Goal: Task Accomplishment & Management: Manage account settings

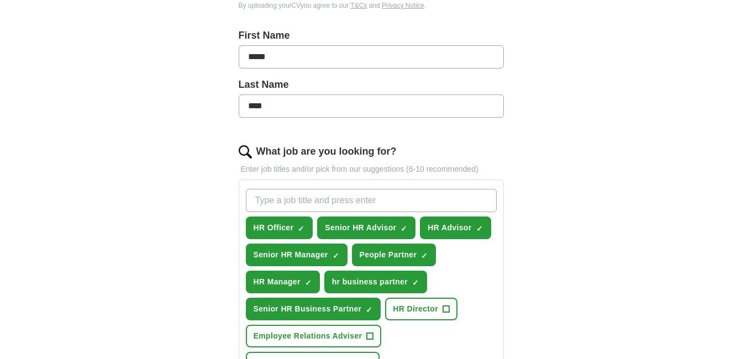
scroll to position [281, 0]
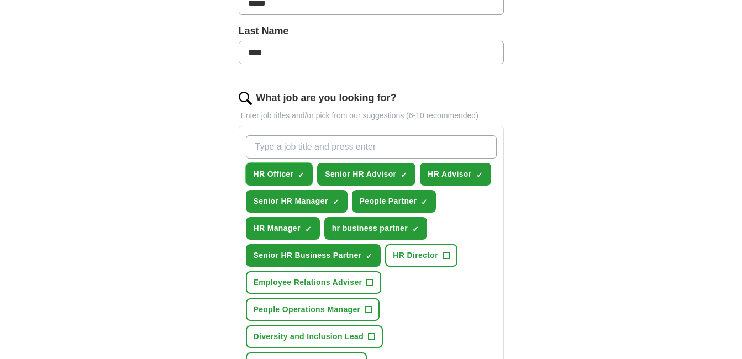
click at [0, 0] on span "×" at bounding box center [0, 0] width 0 height 0
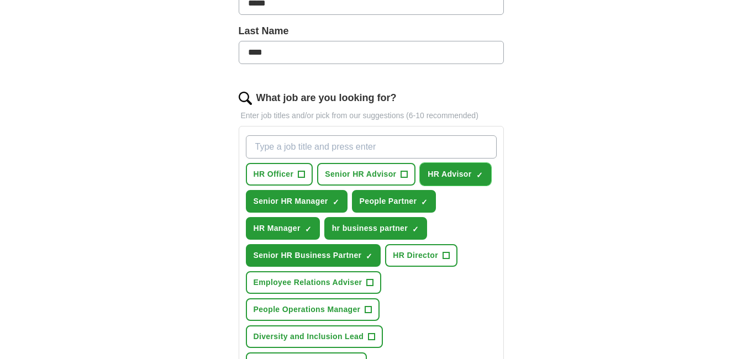
click at [0, 0] on span "×" at bounding box center [0, 0] width 0 height 0
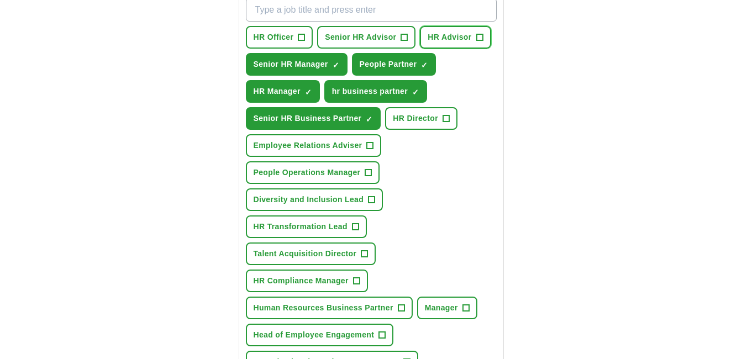
scroll to position [422, 0]
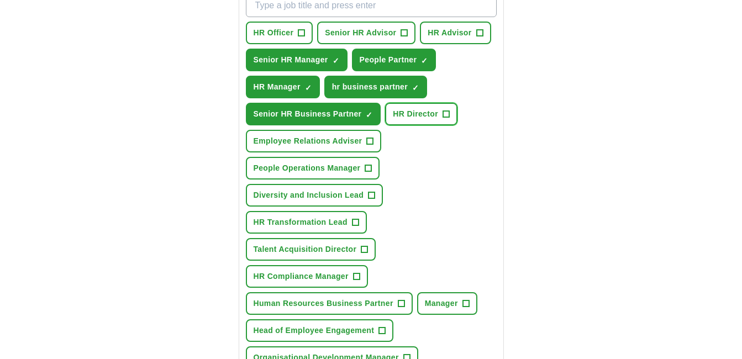
click at [448, 115] on span "+" at bounding box center [446, 114] width 7 height 9
click at [368, 172] on span "+" at bounding box center [368, 168] width 7 height 9
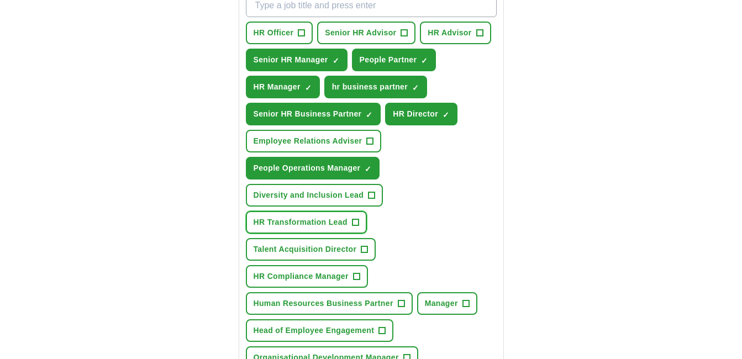
click at [359, 224] on button "HR Transformation Lead +" at bounding box center [306, 222] width 121 height 23
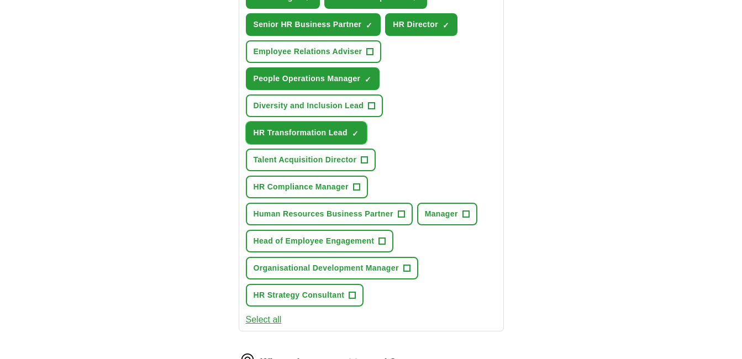
scroll to position [531, 0]
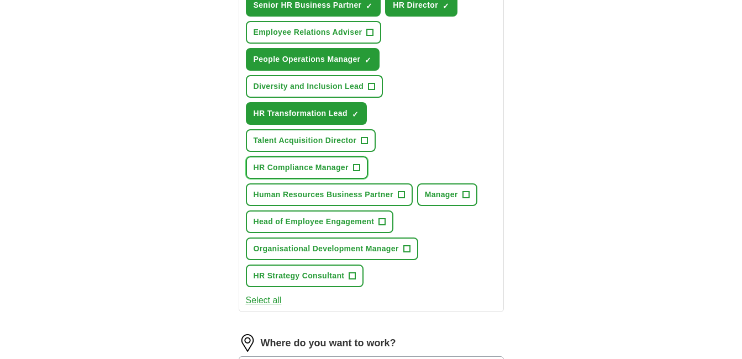
click at [359, 169] on span "+" at bounding box center [356, 168] width 7 height 9
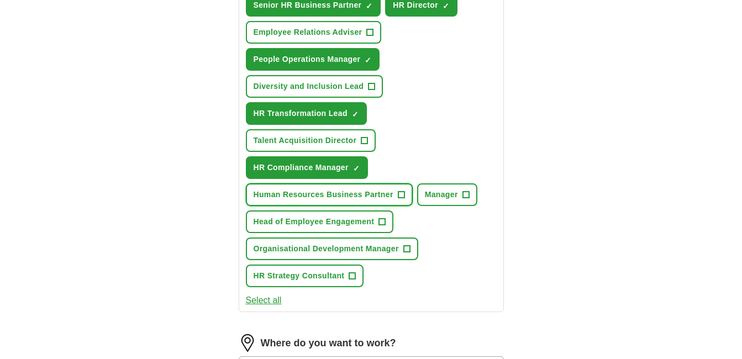
click at [401, 195] on span "+" at bounding box center [401, 195] width 7 height 9
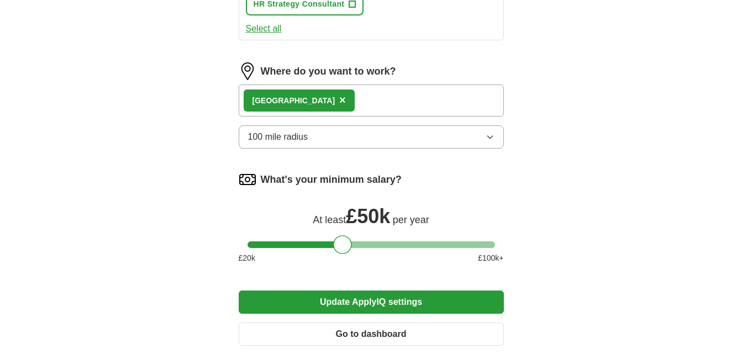
scroll to position [798, 0]
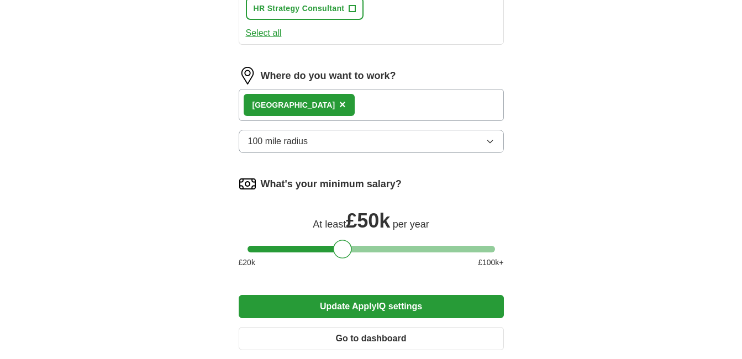
click at [380, 103] on div "[GEOGRAPHIC_DATA] ×" at bounding box center [371, 105] width 265 height 32
click at [339, 102] on span "×" at bounding box center [342, 104] width 7 height 12
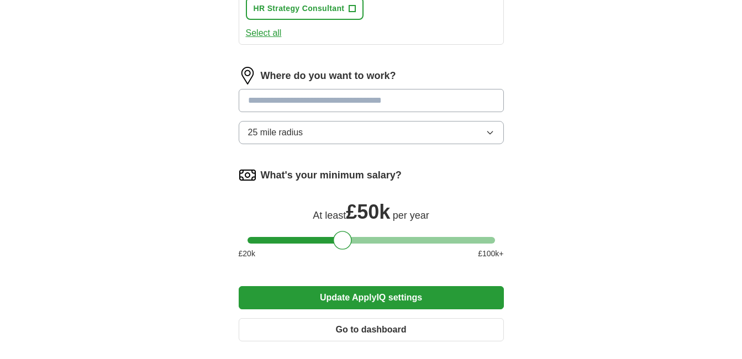
click at [340, 100] on input at bounding box center [371, 100] width 265 height 23
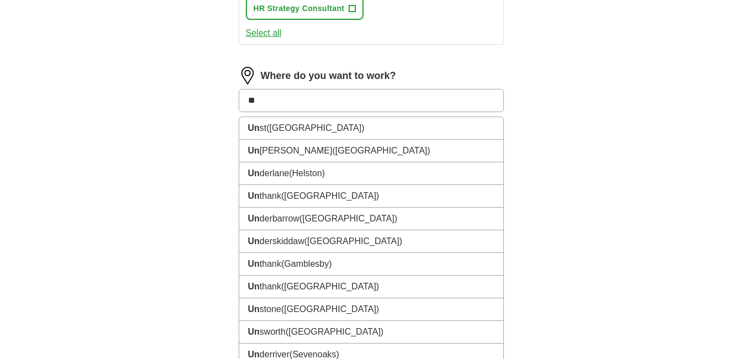
type input "*"
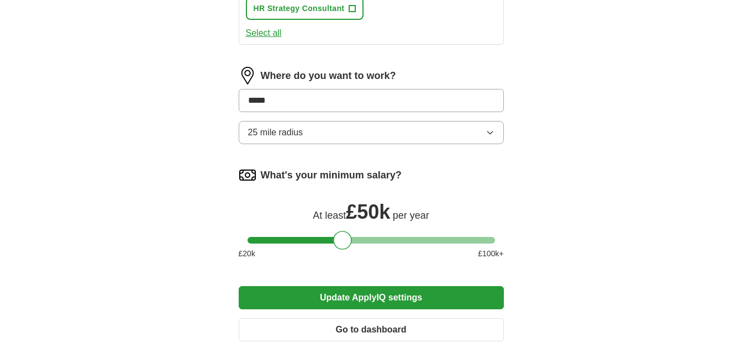
type input "******"
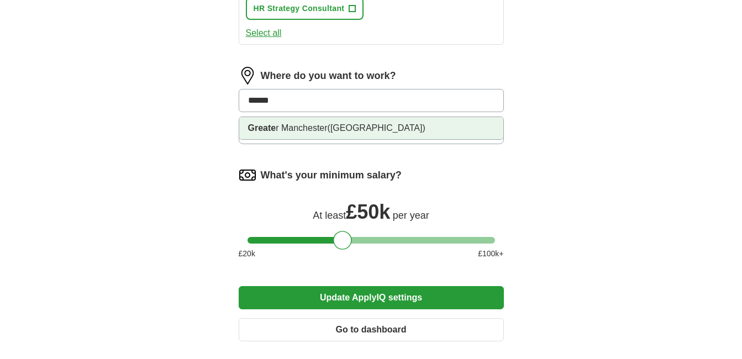
click at [371, 127] on span "([GEOGRAPHIC_DATA])" at bounding box center [377, 127] width 98 height 9
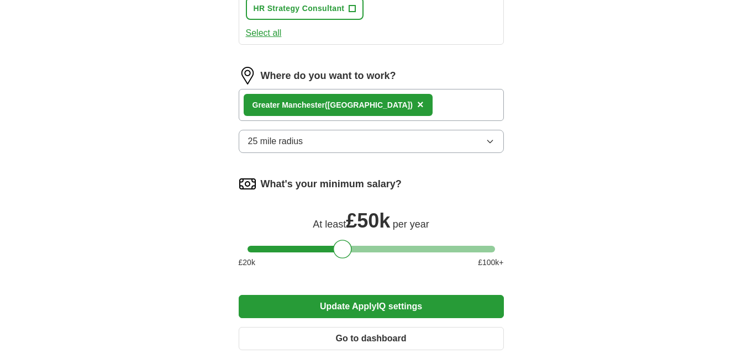
click at [419, 146] on button "25 mile radius" at bounding box center [371, 141] width 265 height 23
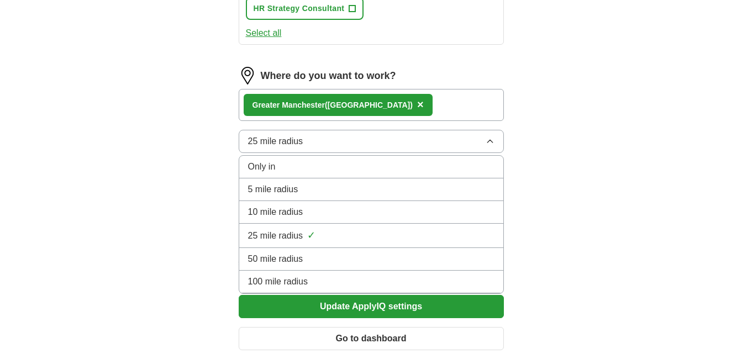
click at [391, 276] on div "100 mile radius" at bounding box center [371, 281] width 246 height 13
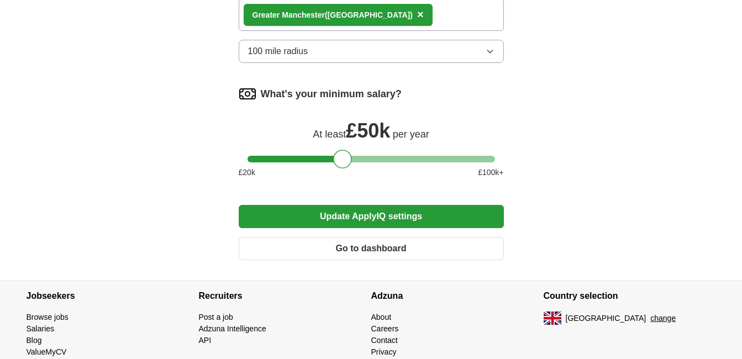
scroll to position [933, 0]
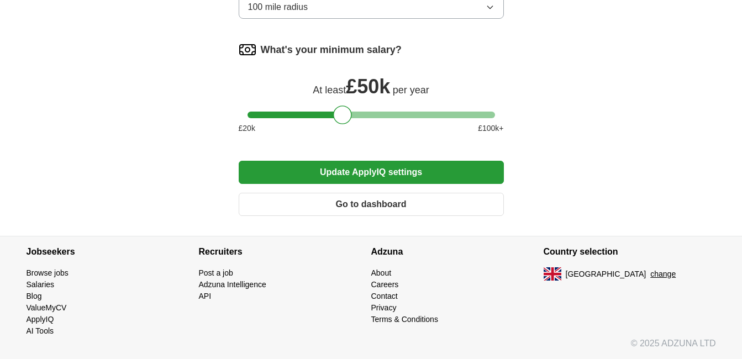
click at [434, 174] on button "Update ApplyIQ settings" at bounding box center [371, 172] width 265 height 23
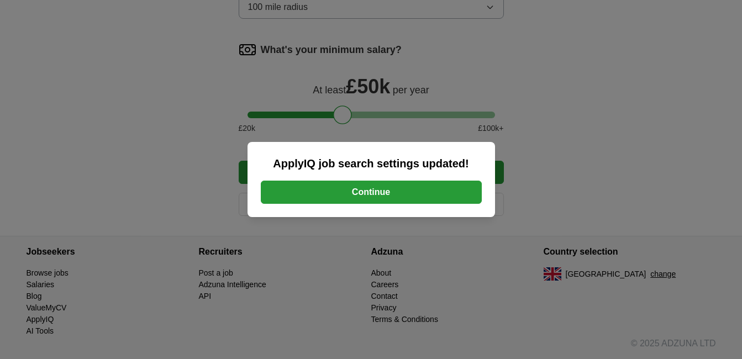
click at [420, 192] on button "Continue" at bounding box center [371, 192] width 221 height 23
